Goal: Entertainment & Leisure: Consume media (video, audio)

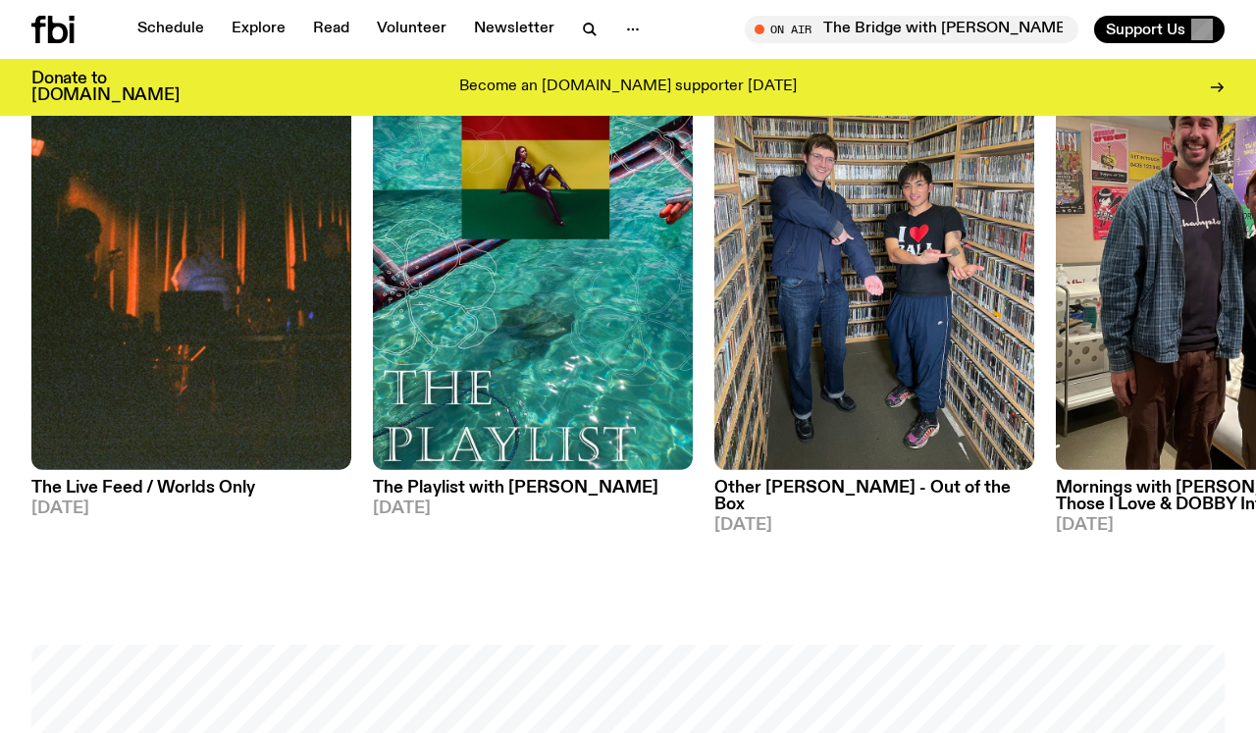
scroll to position [729, 0]
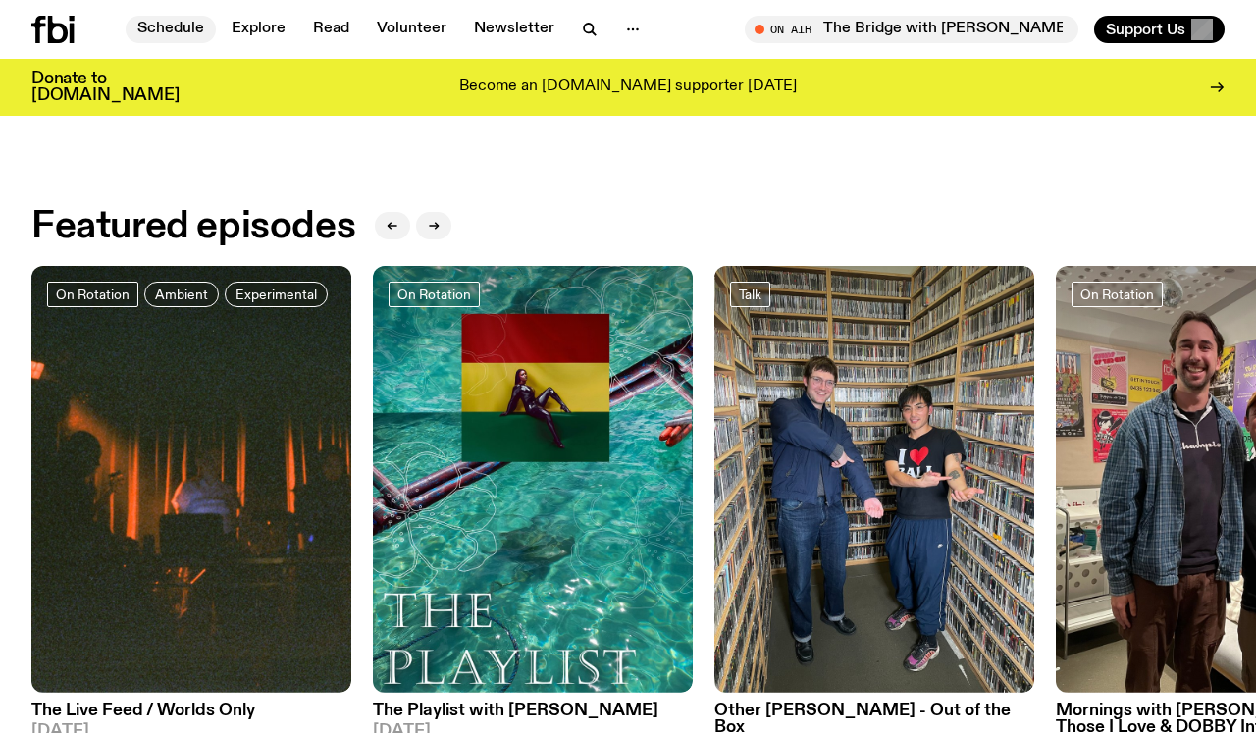
click at [160, 34] on link "Schedule" at bounding box center [171, 29] width 90 height 27
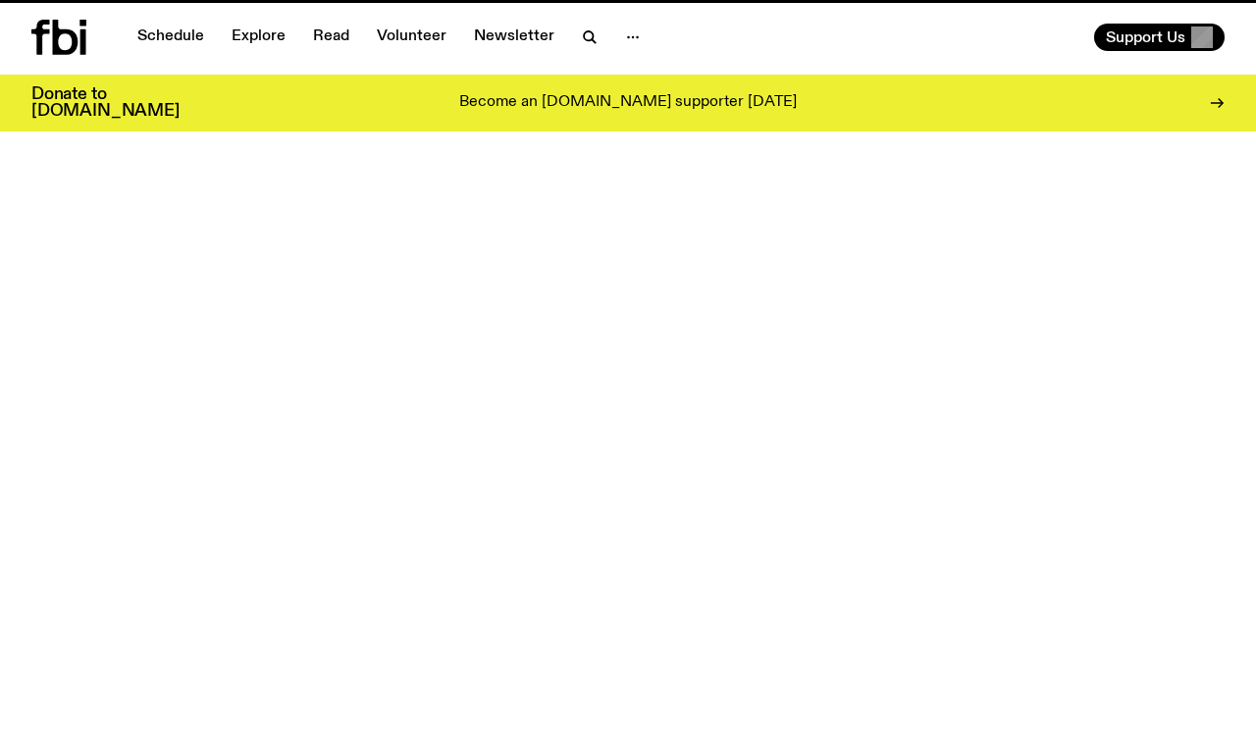
scroll to position [729, 0]
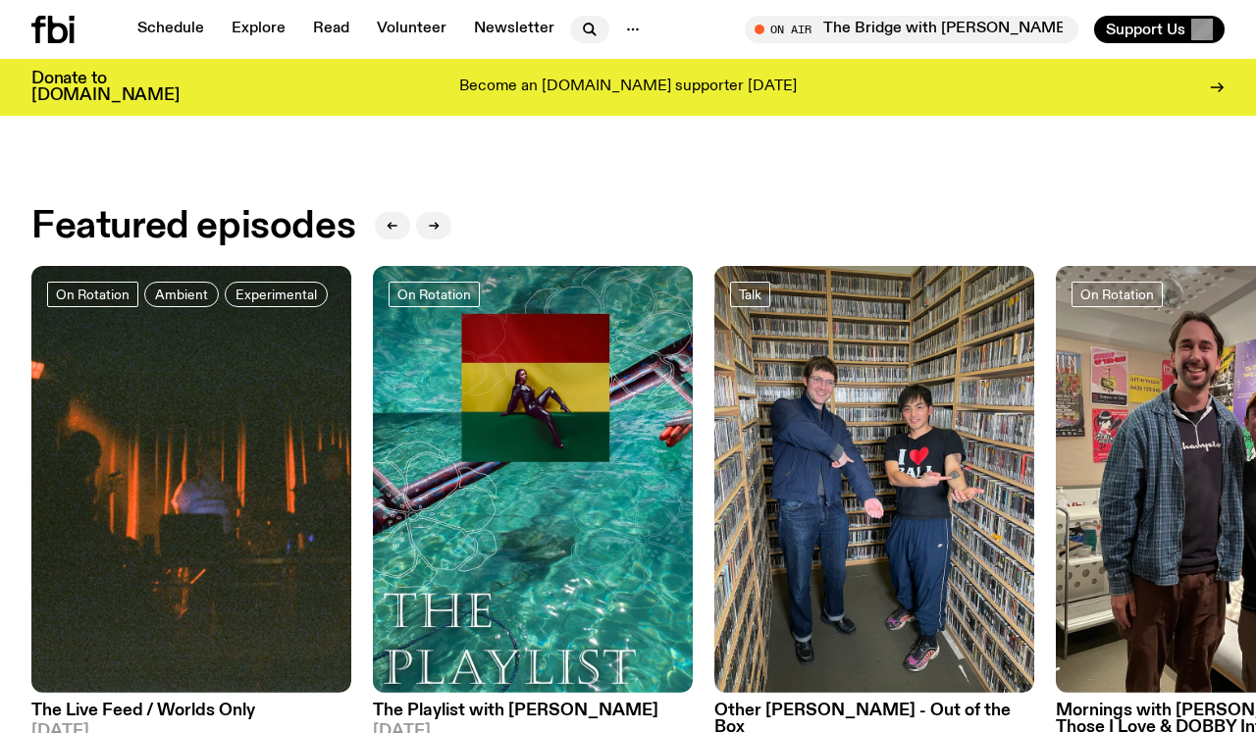
click at [585, 28] on icon "button" at bounding box center [590, 30] width 24 height 24
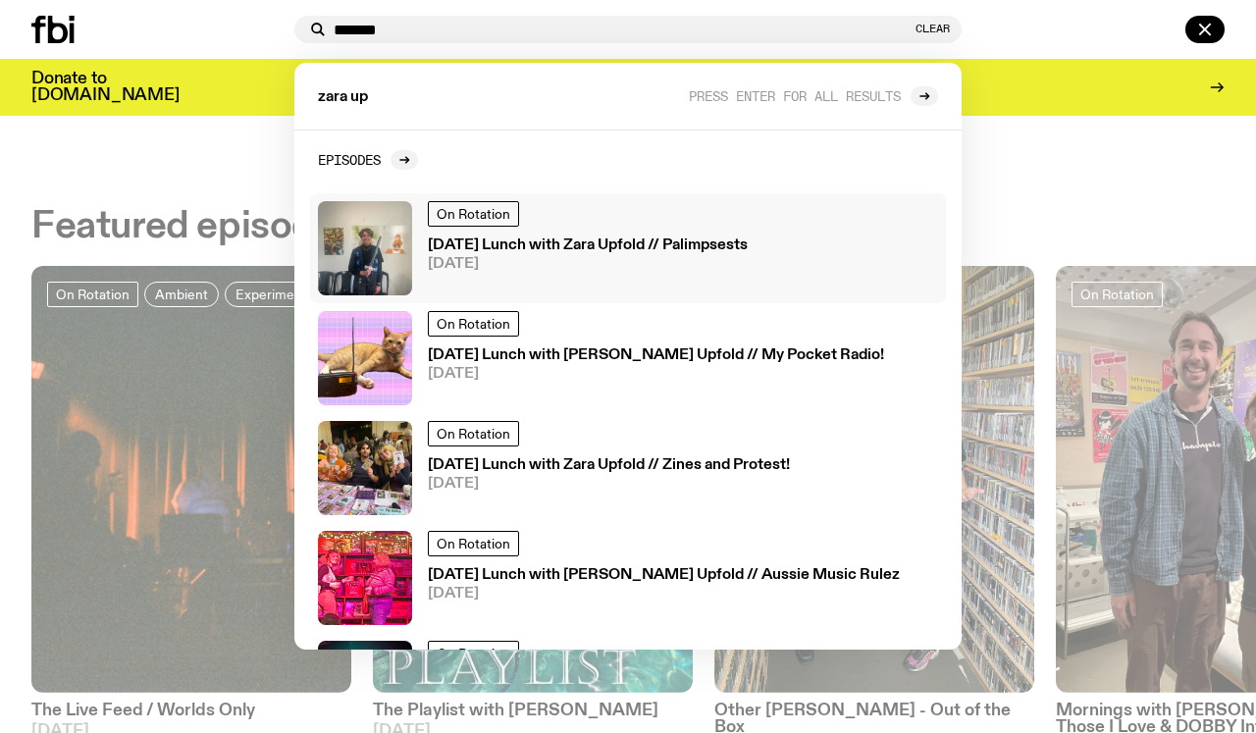
type input "*******"
click at [600, 245] on h3 "[DATE] Lunch with Zara Upfold // Palimpsests" at bounding box center [588, 245] width 320 height 15
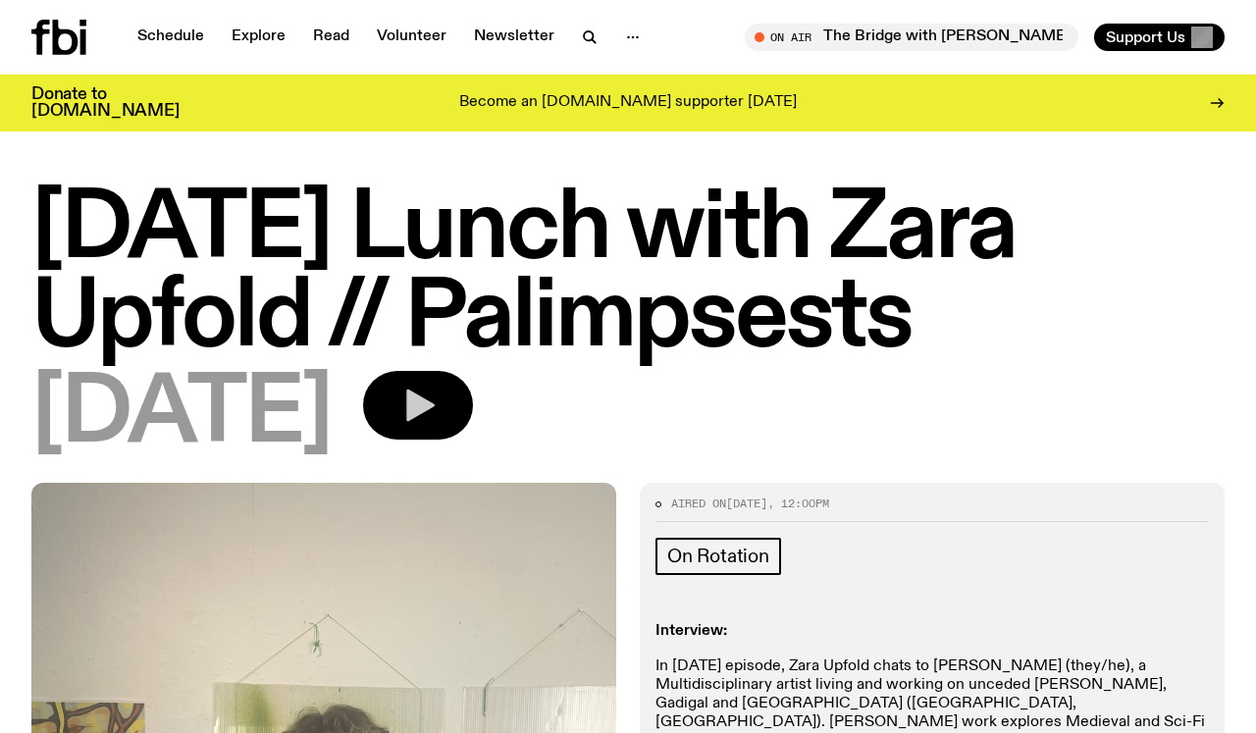
click at [437, 418] on icon "button" at bounding box center [417, 404] width 39 height 39
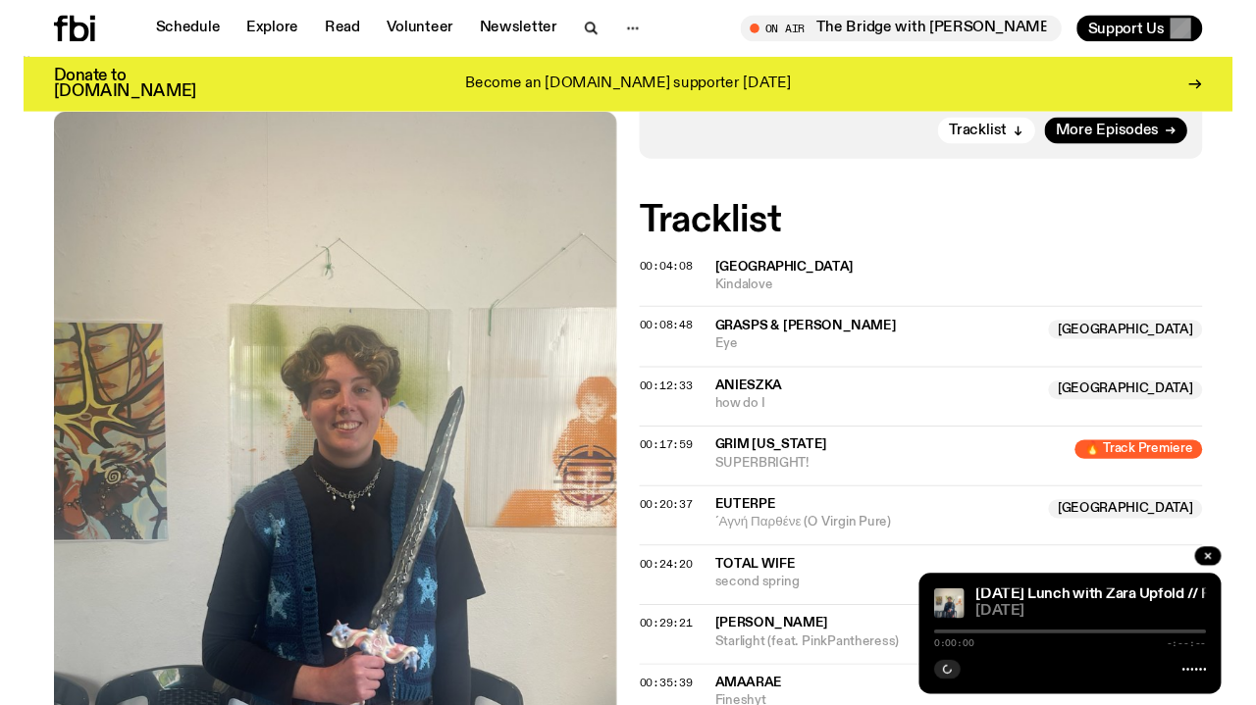
scroll to position [717, 0]
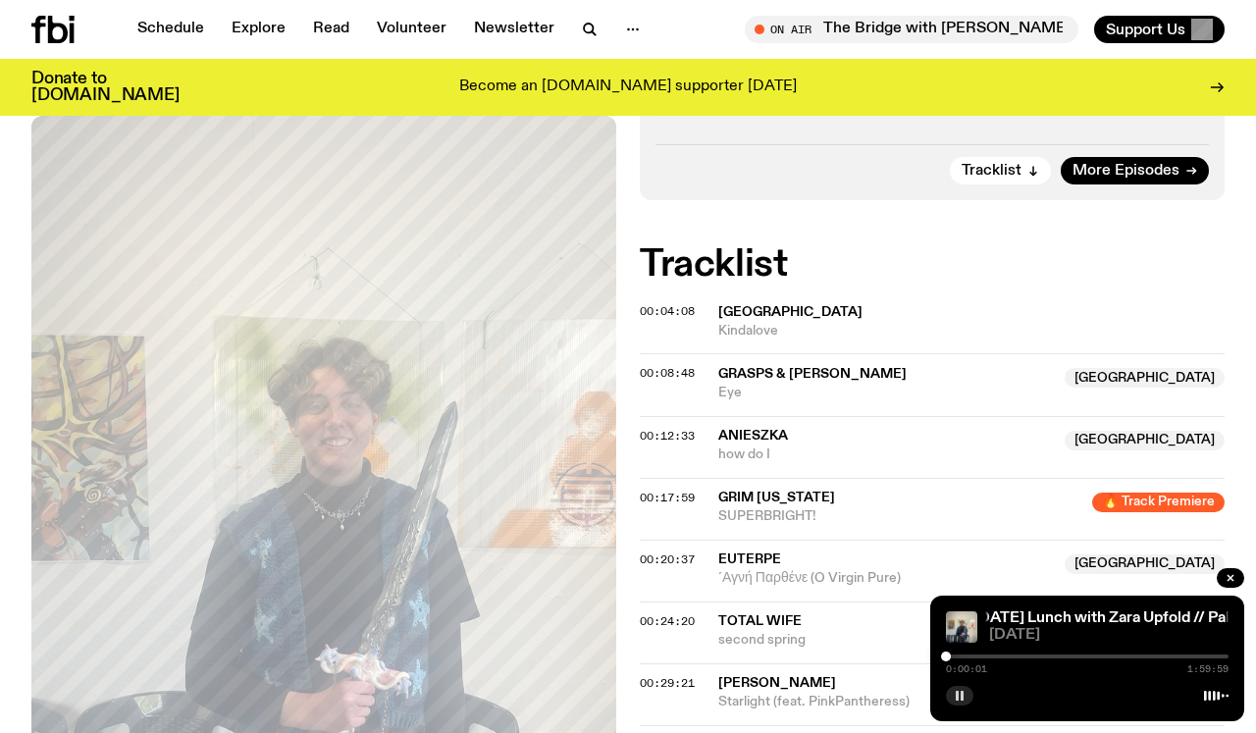
click at [955, 687] on button "button" at bounding box center [959, 696] width 27 height 20
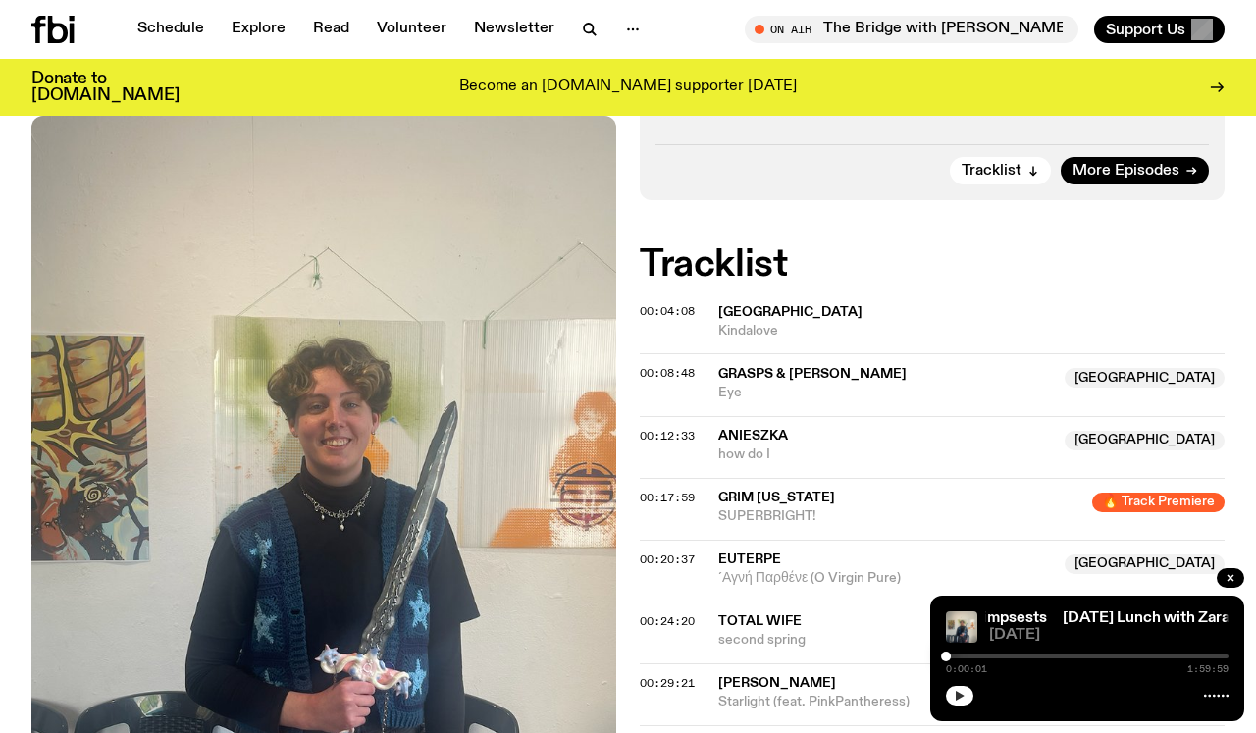
click at [955, 696] on icon "button" at bounding box center [959, 696] width 12 height 12
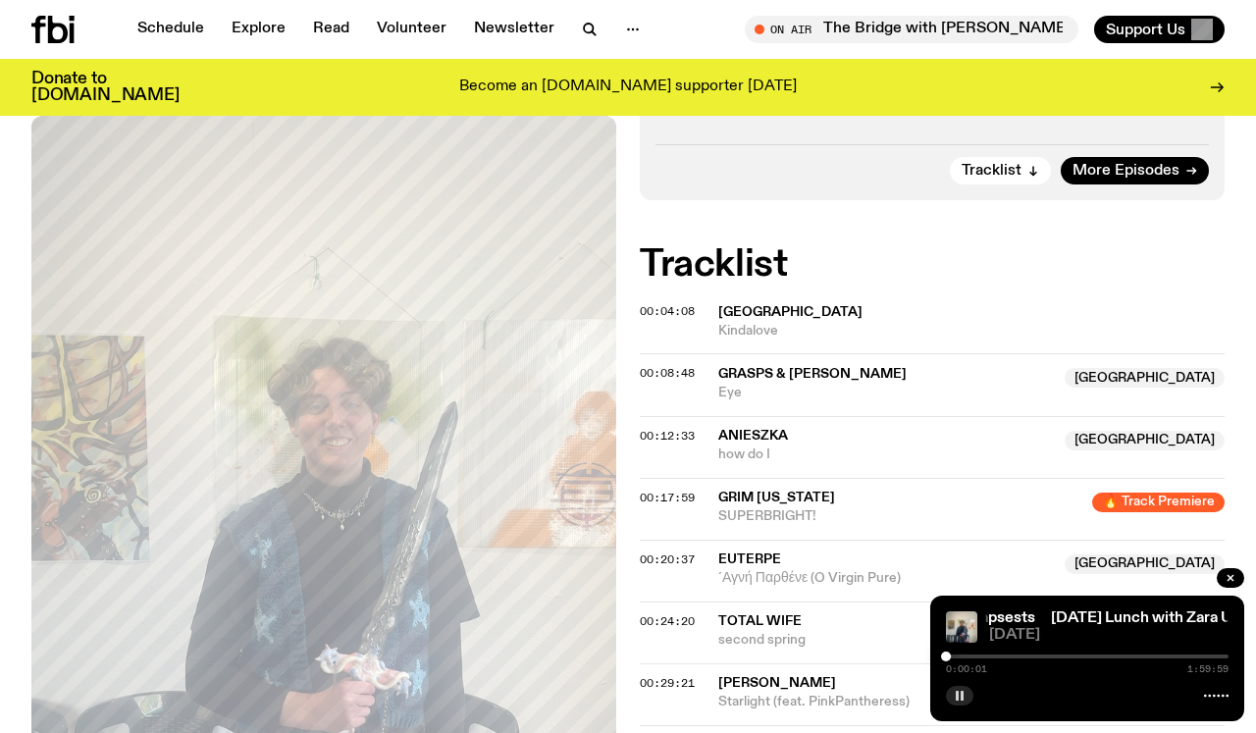
click at [978, 657] on div at bounding box center [1087, 656] width 282 height 4
click at [990, 654] on div at bounding box center [1087, 656] width 282 height 4
click at [983, 654] on div at bounding box center [848, 656] width 282 height 4
click at [961, 691] on icon "button" at bounding box center [959, 696] width 12 height 12
click at [961, 697] on icon "button" at bounding box center [959, 696] width 12 height 12
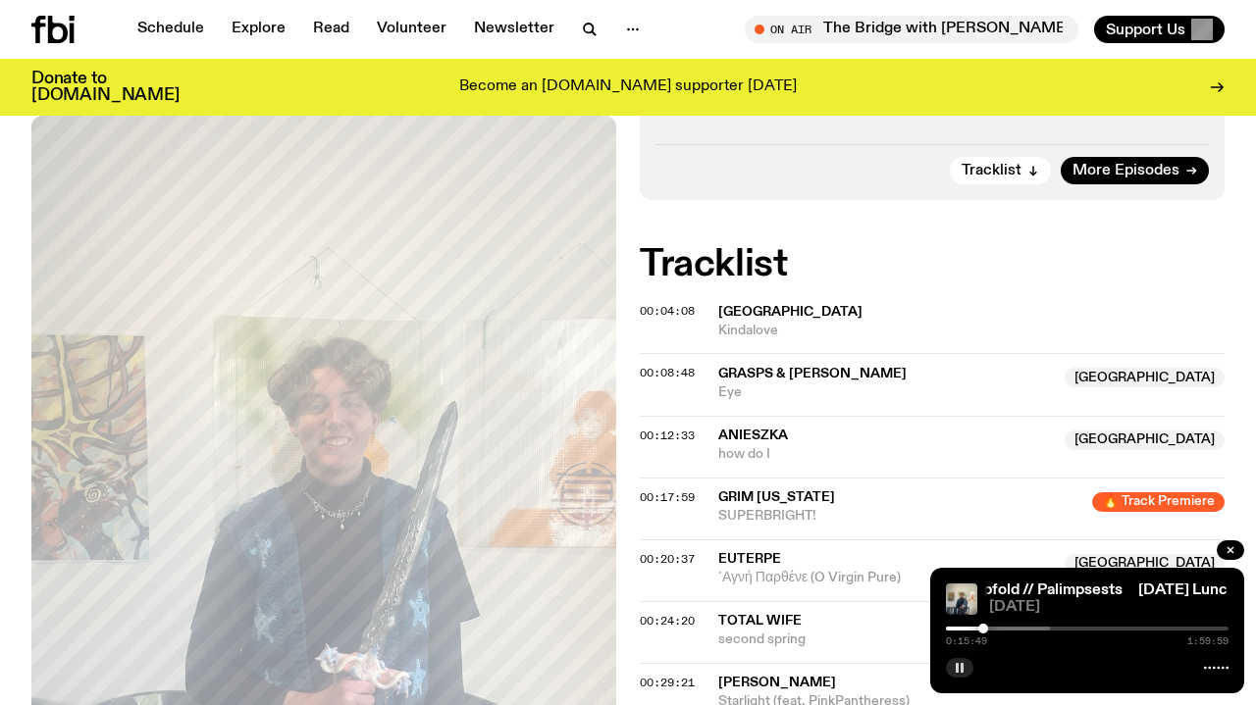
click at [962, 670] on rect "button" at bounding box center [961, 668] width 3 height 10
click at [962, 670] on icon "button" at bounding box center [959, 668] width 12 height 12
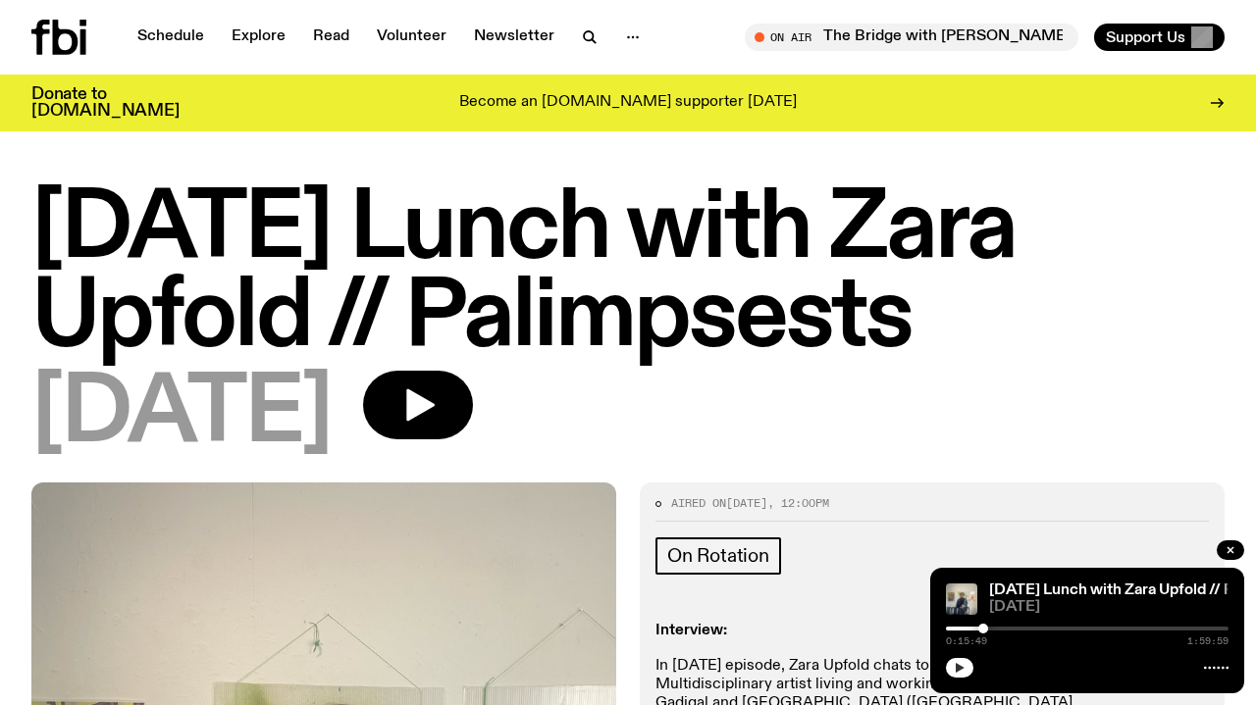
click at [961, 669] on icon "button" at bounding box center [959, 668] width 9 height 10
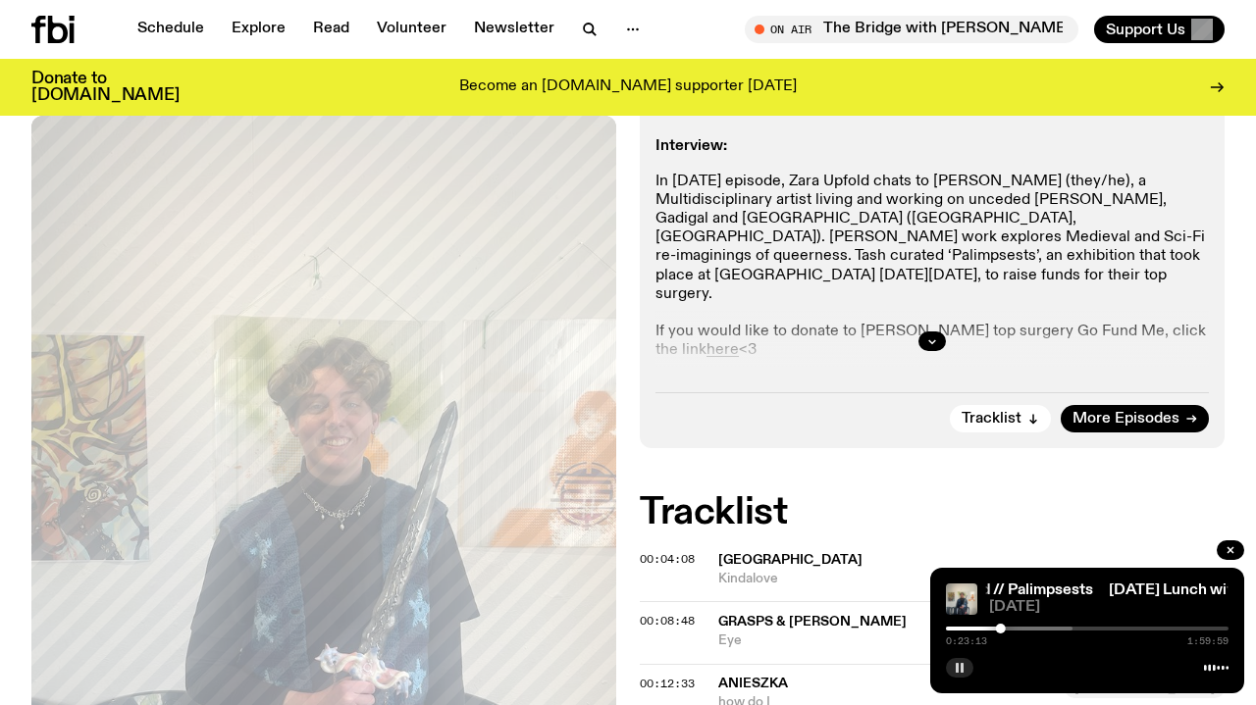
scroll to position [468, 0]
click at [927, 347] on icon "button" at bounding box center [932, 342] width 12 height 12
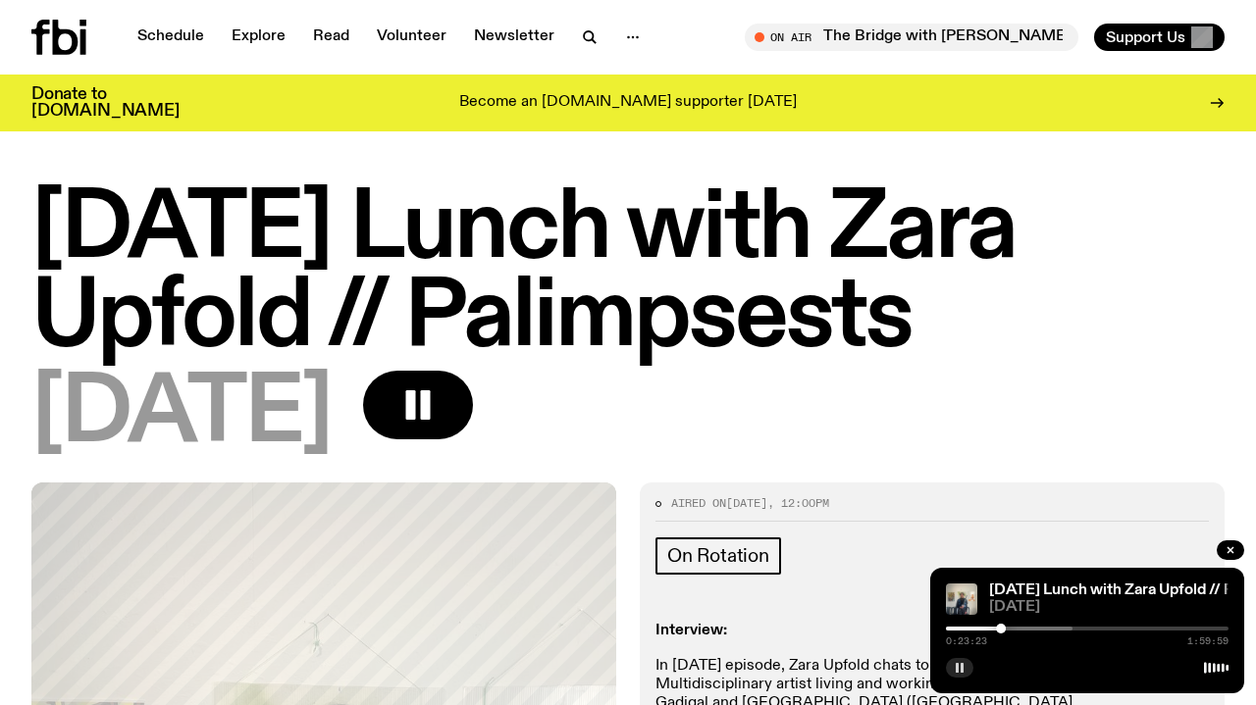
scroll to position [0, 0]
